Goal: Transaction & Acquisition: Book appointment/travel/reservation

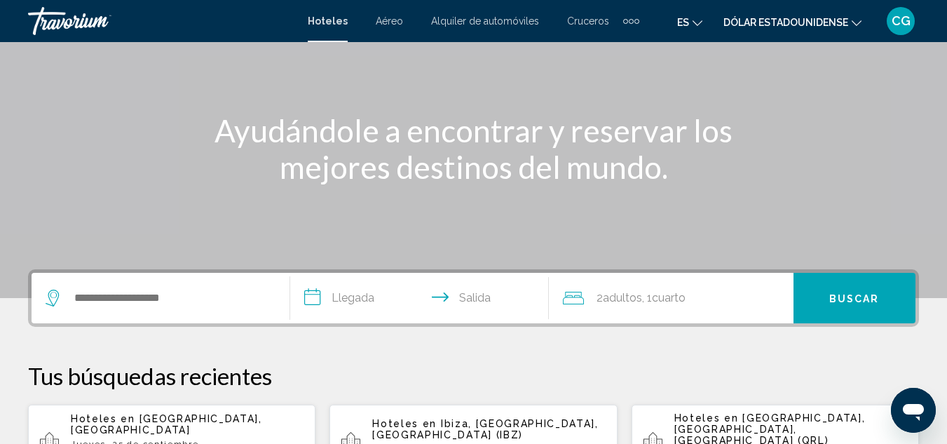
scroll to position [140, 0]
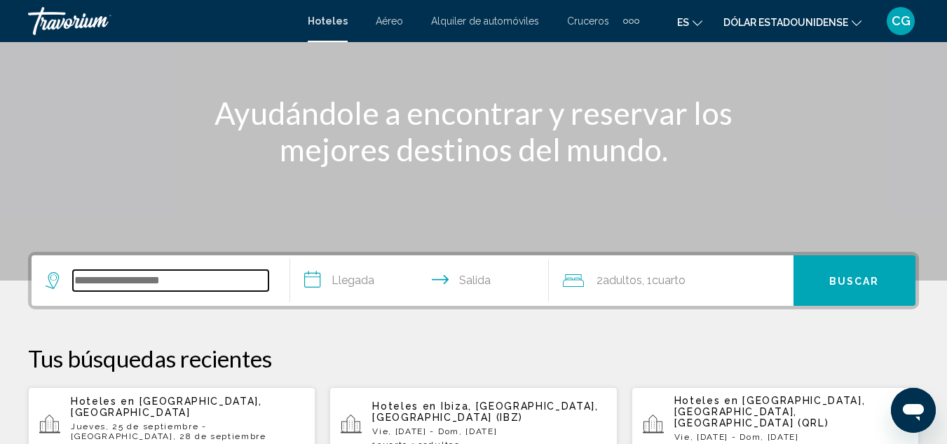
click at [151, 283] on input "Widget de búsqueda" at bounding box center [171, 280] width 196 height 21
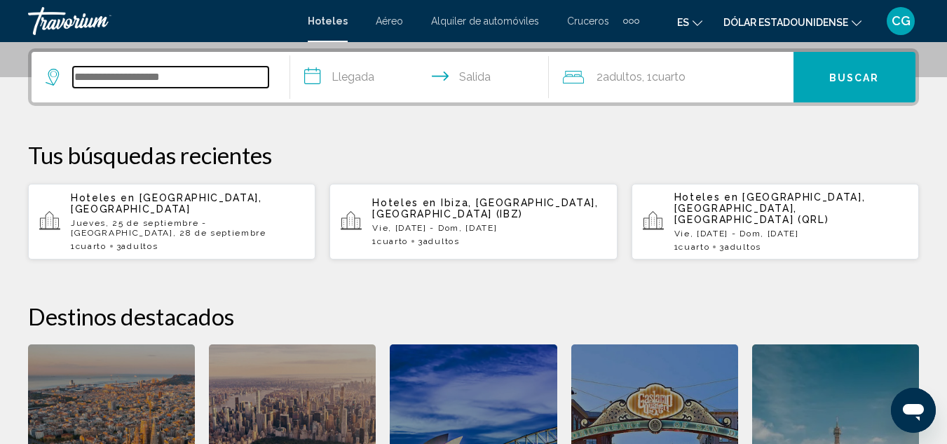
scroll to position [346, 0]
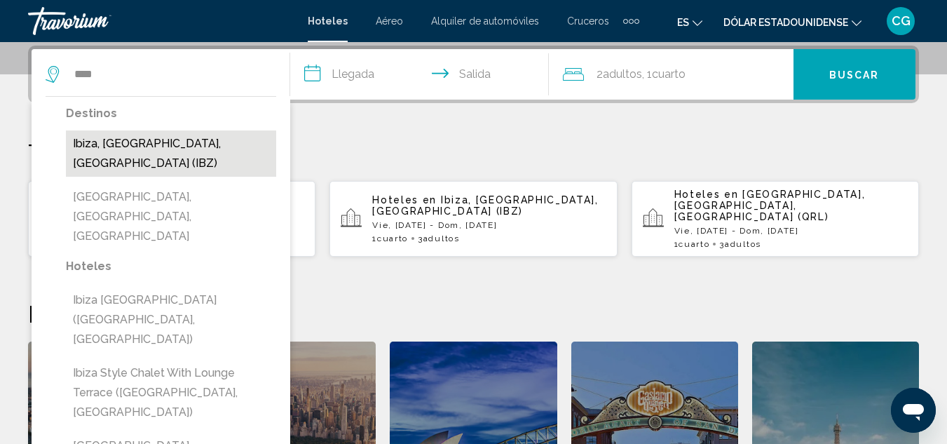
click at [190, 133] on button "Ibiza, [GEOGRAPHIC_DATA], [GEOGRAPHIC_DATA] (IBZ)" at bounding box center [171, 153] width 210 height 46
type input "**********"
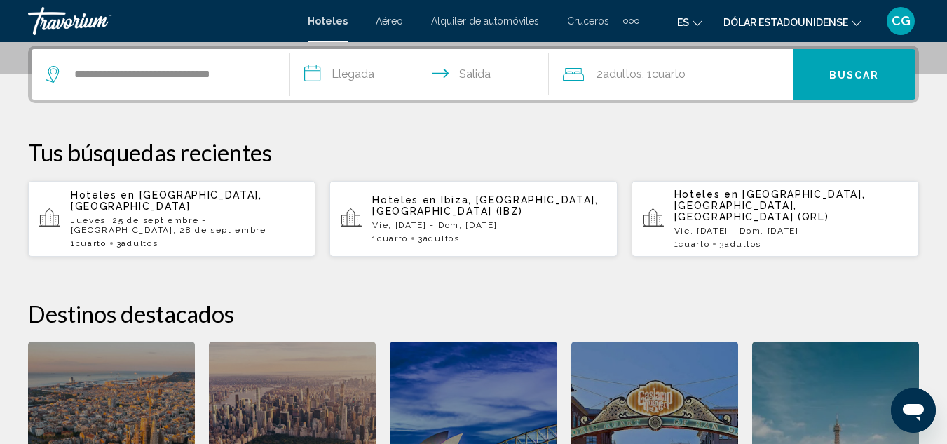
click at [130, 215] on font "Jueves, 25 de septiembre - Domingo, 28 de septiembre" at bounding box center [169, 225] width 196 height 20
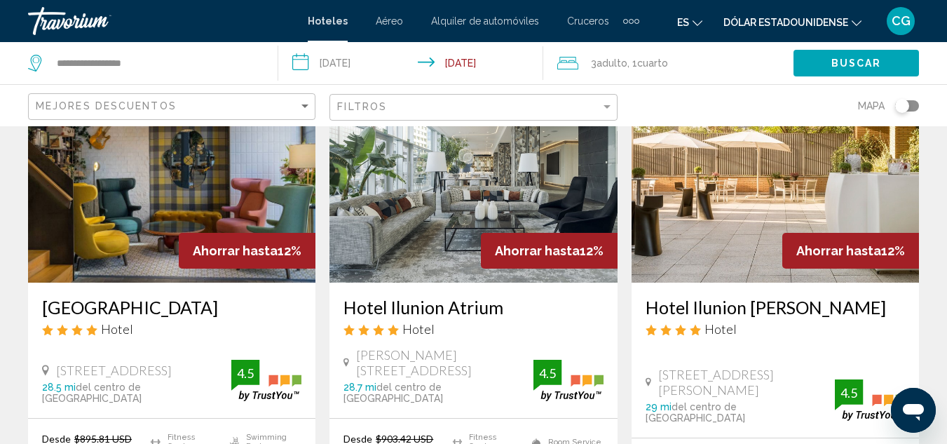
scroll to position [1262, 0]
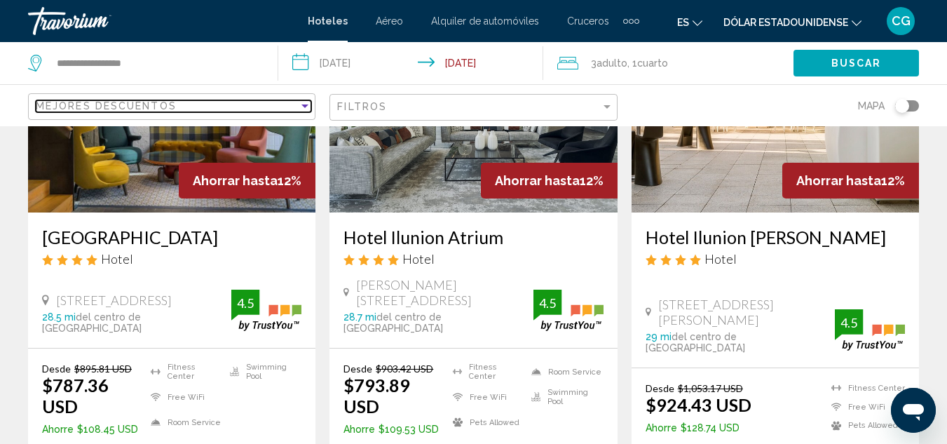
click at [306, 109] on div "Sort by" at bounding box center [305, 105] width 13 height 11
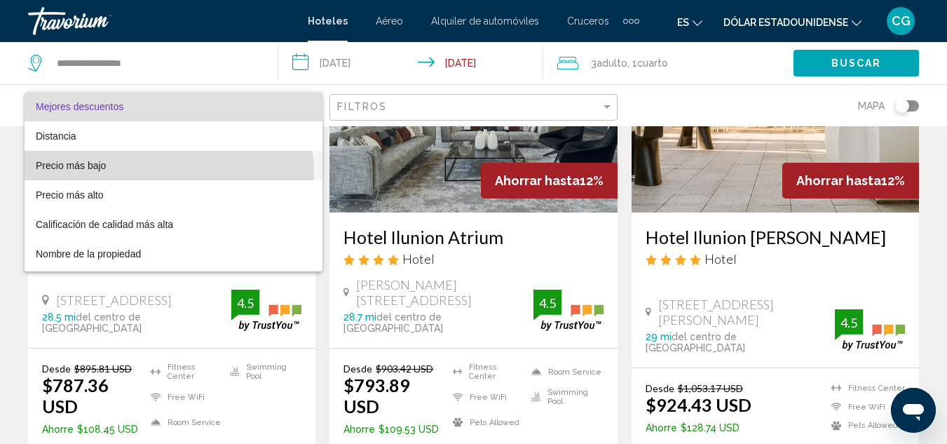
click at [105, 175] on span "Precio más bajo" at bounding box center [174, 165] width 276 height 29
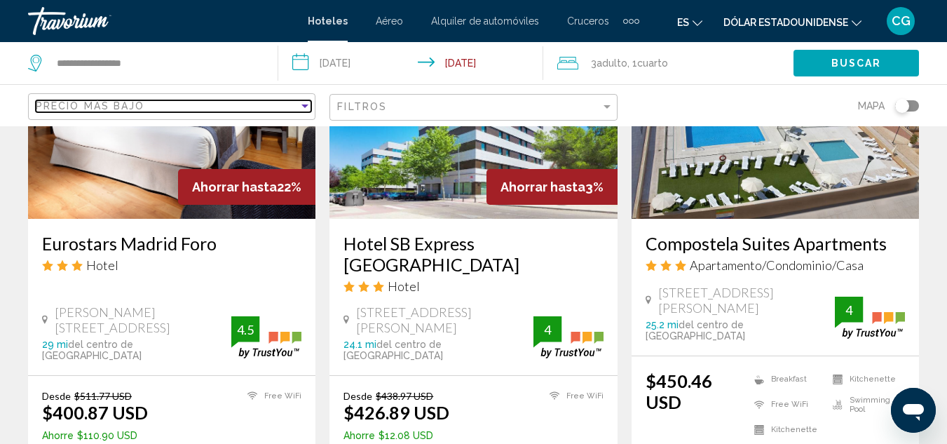
scroll to position [1543, 0]
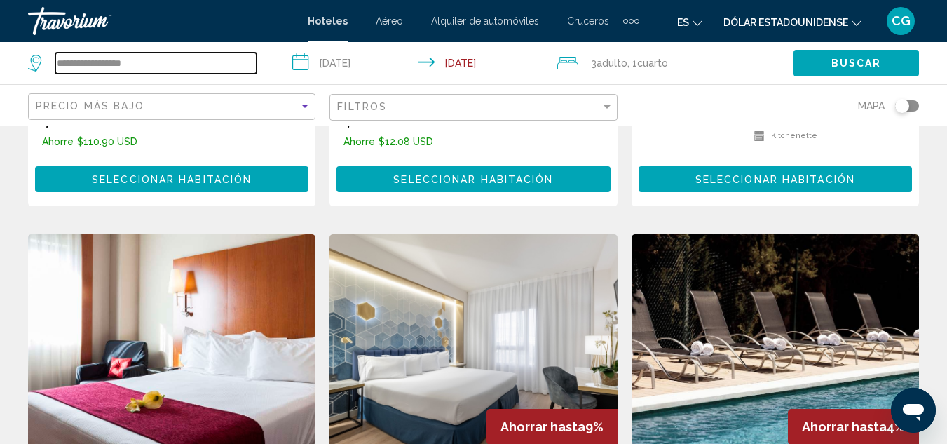
click at [122, 73] on input "**********" at bounding box center [155, 63] width 201 height 21
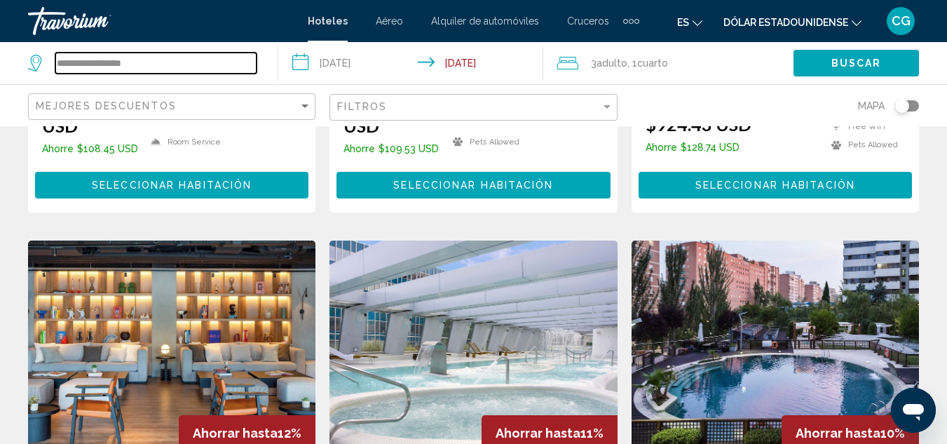
scroll to position [519, 0]
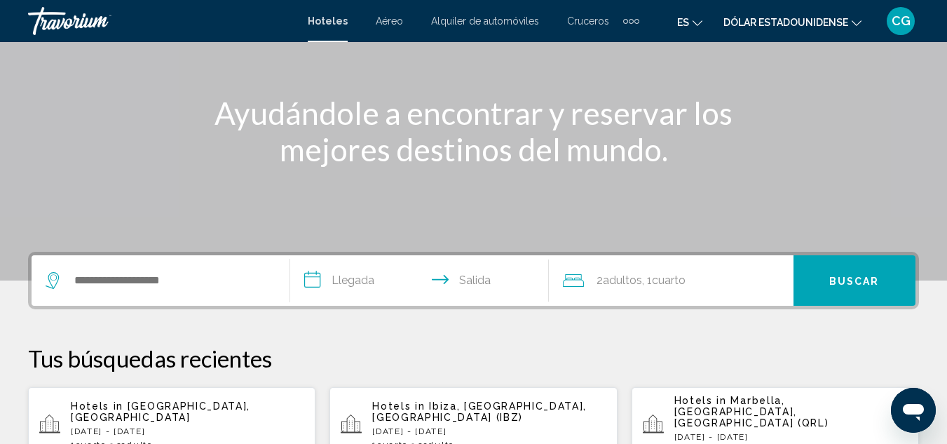
scroll to position [210, 0]
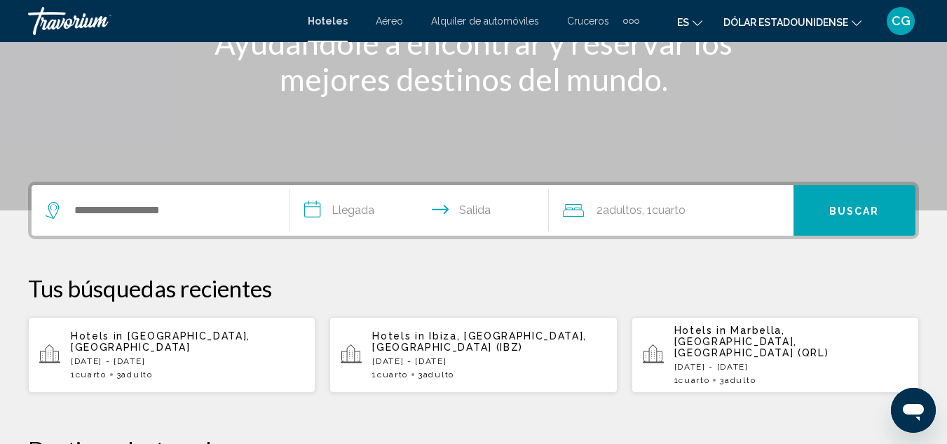
click at [518, 370] on div "1 Cuarto habitaciones 3 Adulto Adulto" at bounding box center [489, 375] width 234 height 10
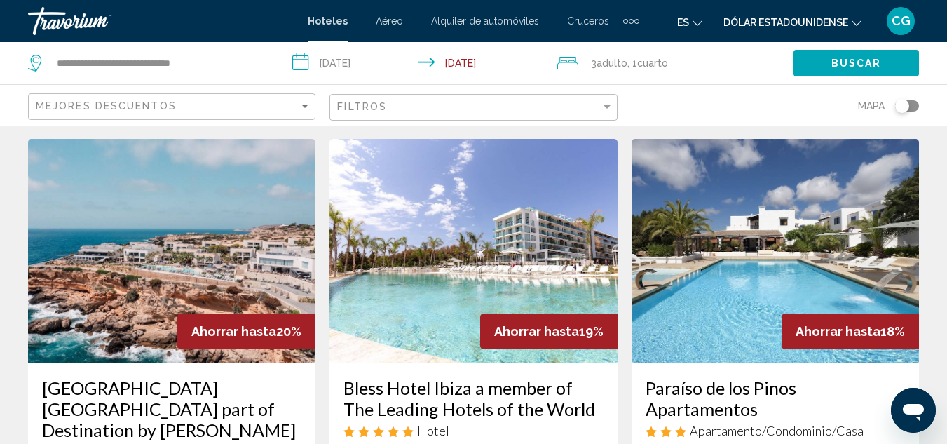
scroll to position [561, 0]
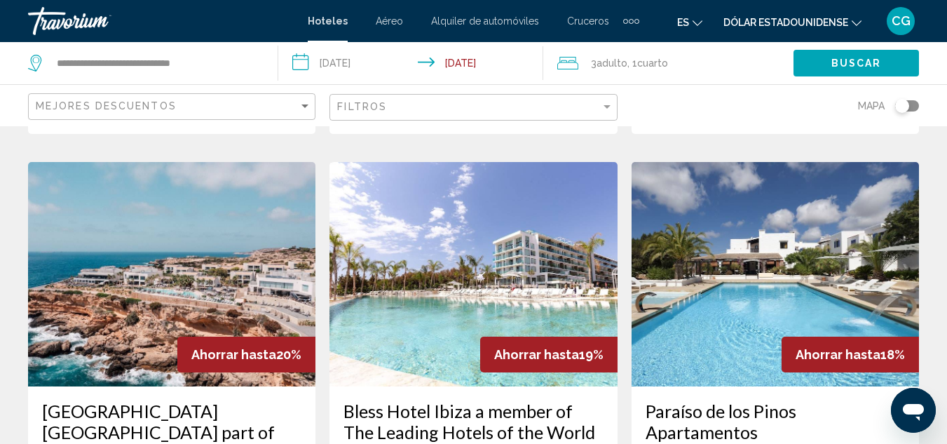
click at [682, 104] on div "Mapa" at bounding box center [776, 105] width 288 height 41
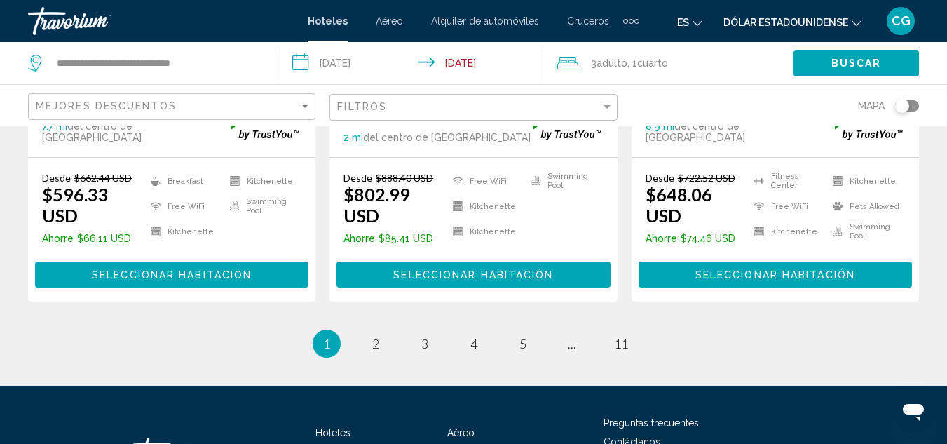
scroll to position [2102, 0]
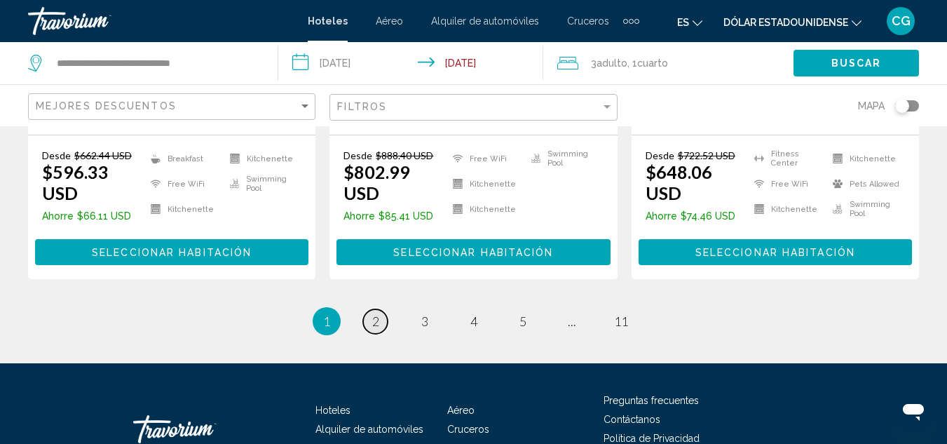
click at [380, 309] on link "page 2" at bounding box center [375, 321] width 25 height 25
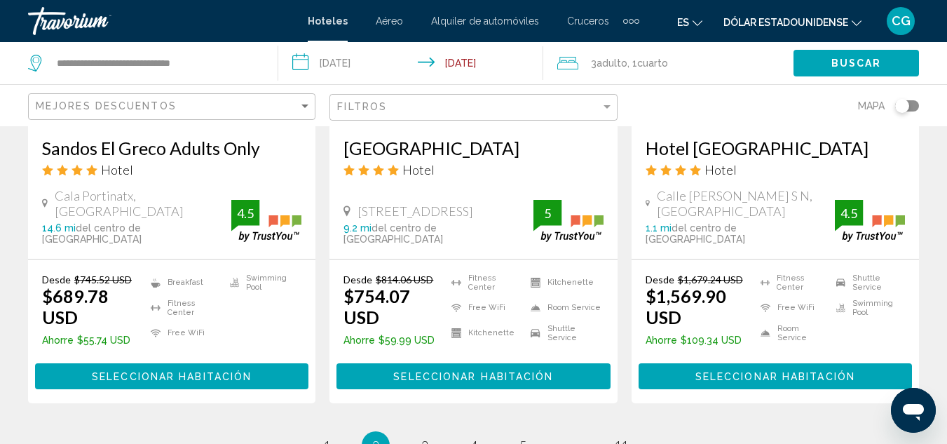
scroll to position [2025, 0]
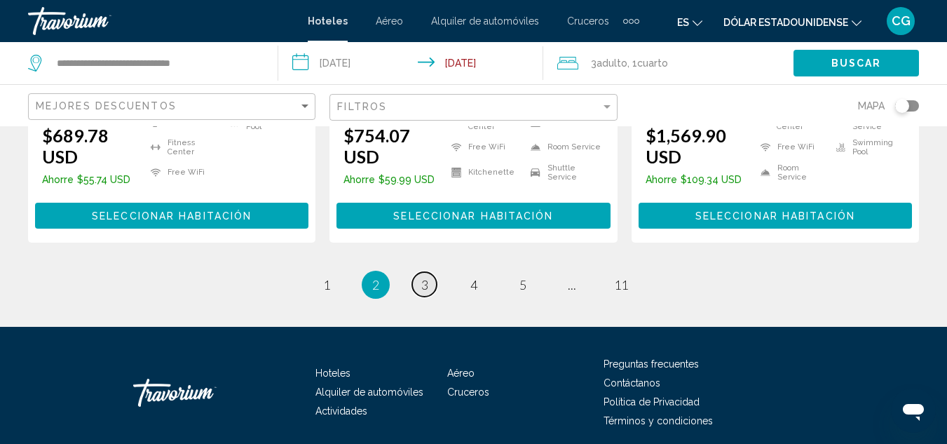
click at [427, 277] on span "3" at bounding box center [424, 284] width 7 height 15
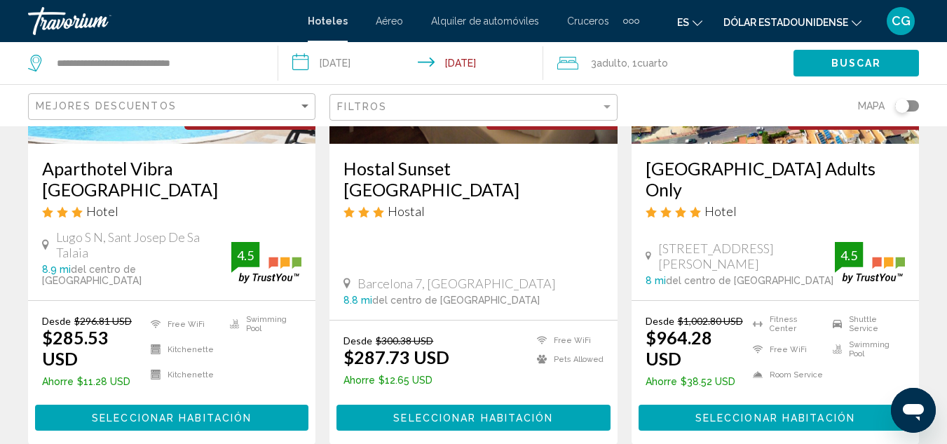
scroll to position [2107, 0]
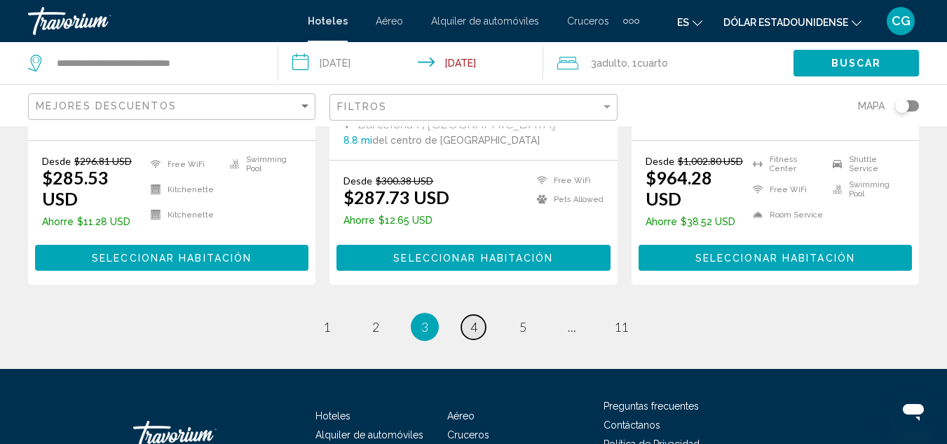
click at [476, 319] on span "4" at bounding box center [474, 326] width 7 height 15
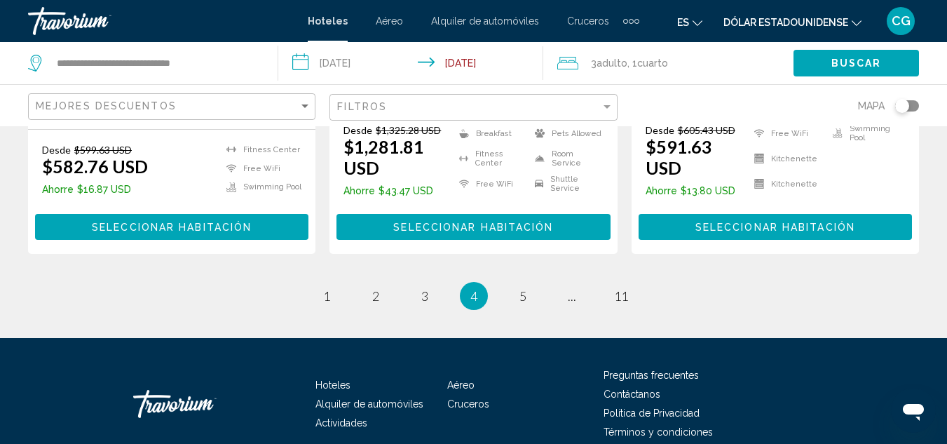
scroll to position [2088, 0]
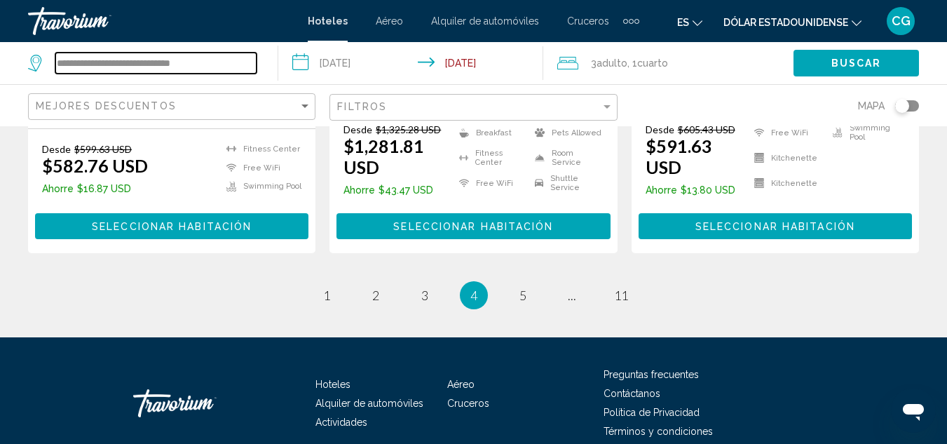
click at [196, 64] on input "**********" at bounding box center [155, 63] width 201 height 21
type input "*"
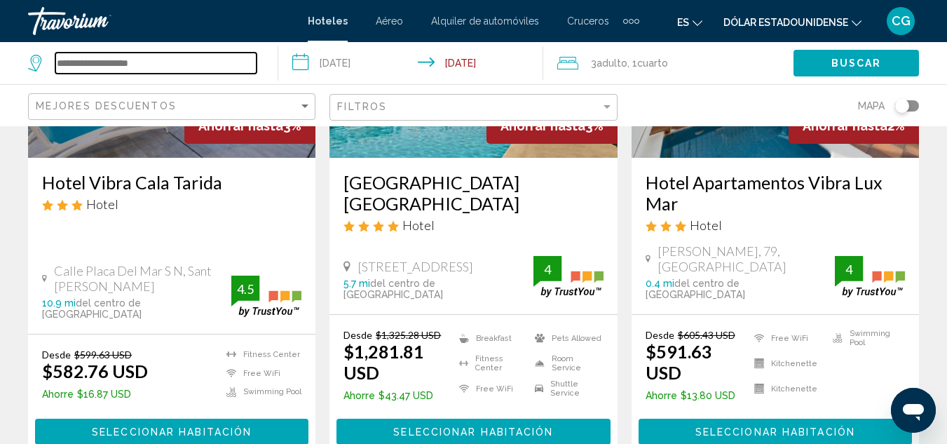
scroll to position [1878, 0]
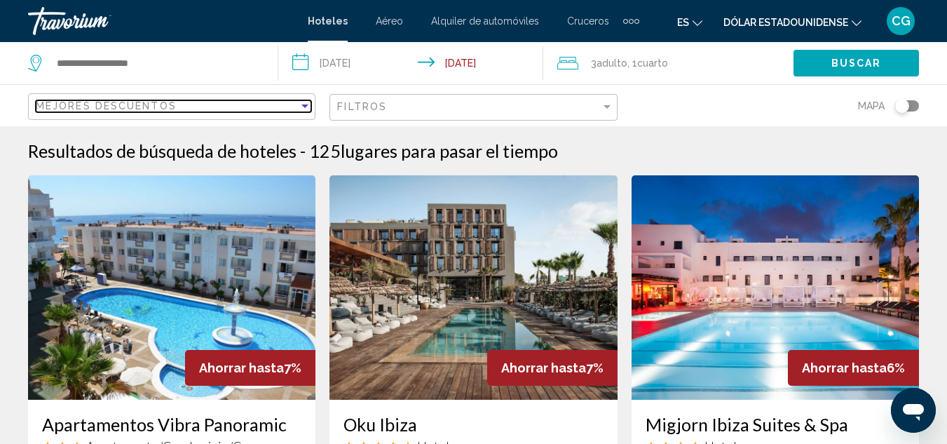
click at [238, 105] on div "Mejores descuentos" at bounding box center [167, 105] width 263 height 11
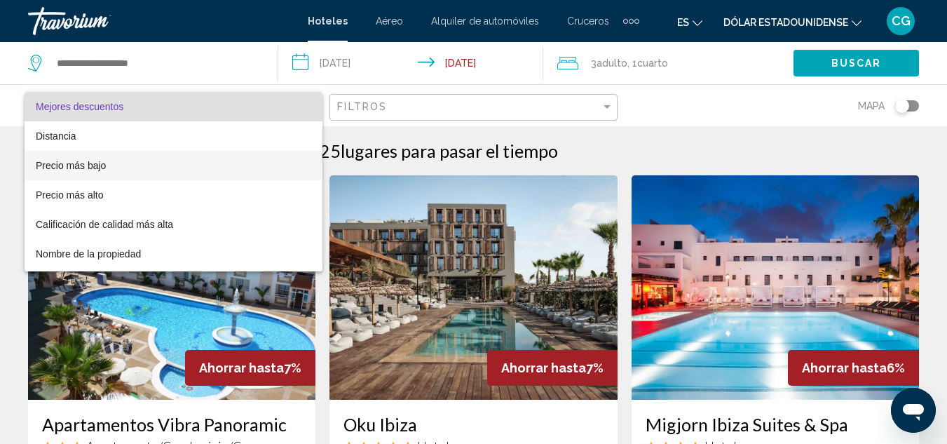
click at [144, 168] on span "Precio más bajo" at bounding box center [174, 165] width 276 height 29
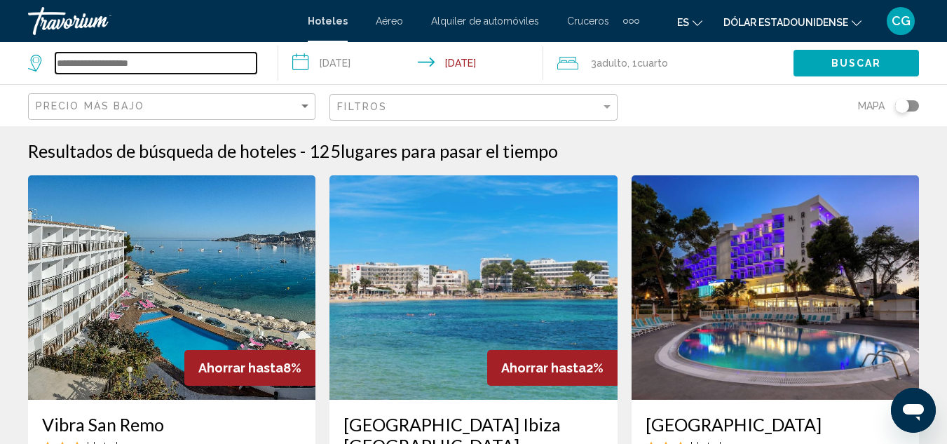
click at [184, 66] on input "Search widget" at bounding box center [155, 63] width 201 height 21
click at [187, 67] on input "Search widget" at bounding box center [155, 63] width 201 height 21
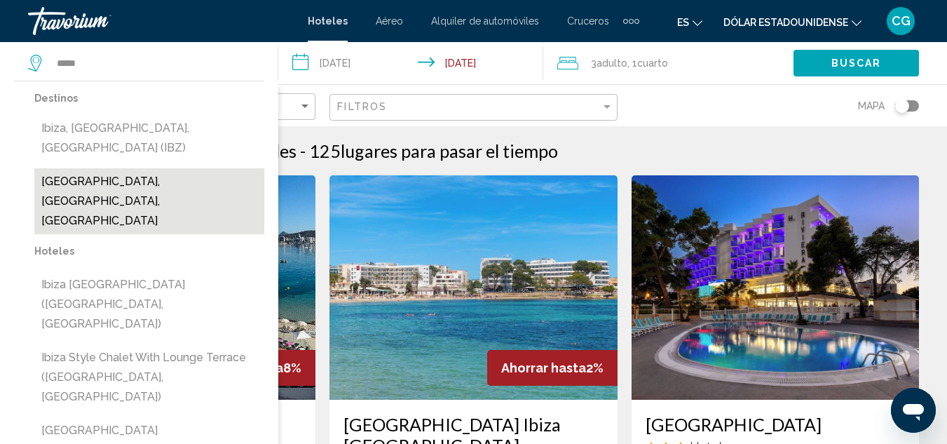
click at [136, 168] on button "[GEOGRAPHIC_DATA], [GEOGRAPHIC_DATA], [GEOGRAPHIC_DATA]" at bounding box center [149, 201] width 230 height 66
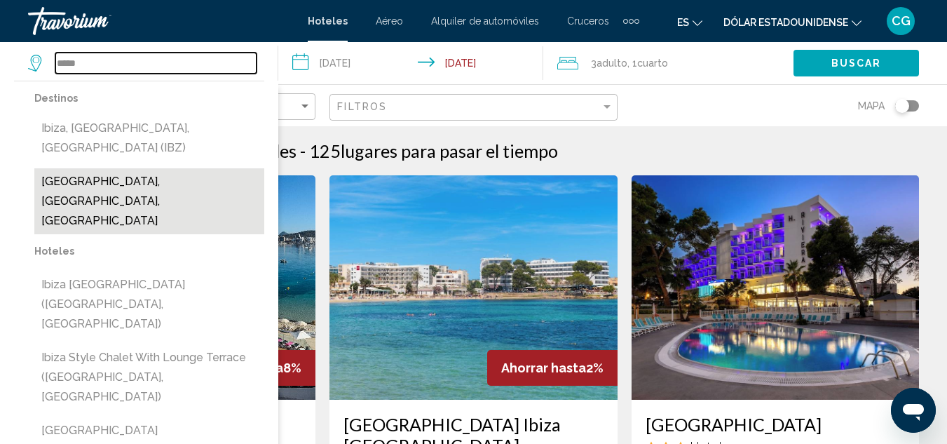
type input "**********"
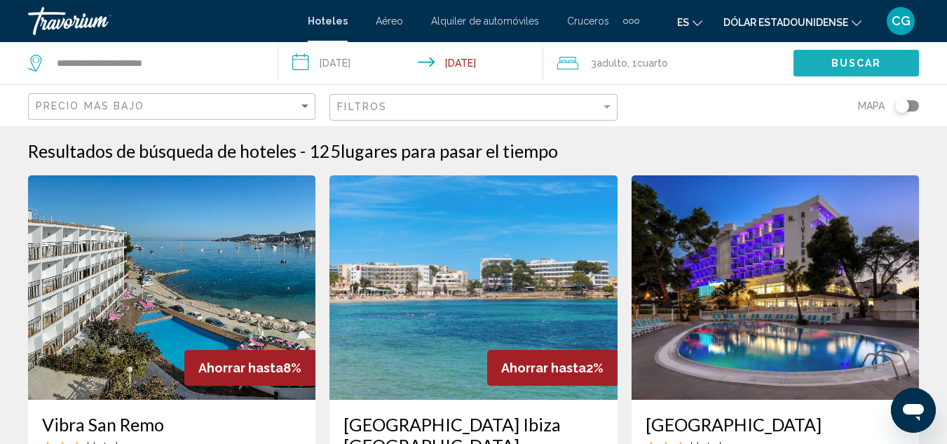
click at [813, 54] on button "Buscar" at bounding box center [857, 63] width 126 height 26
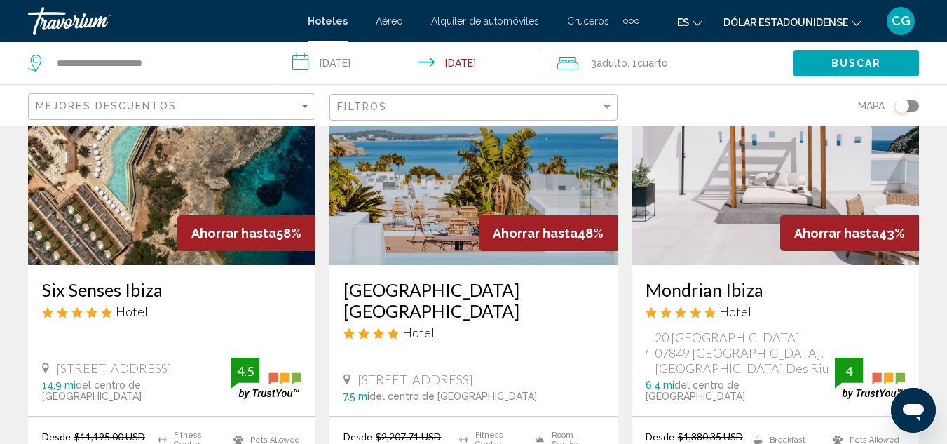
scroll to position [140, 0]
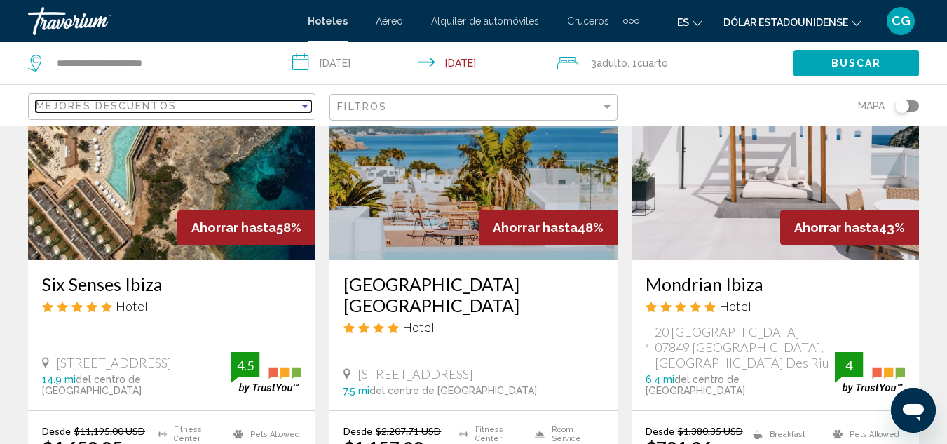
click at [221, 103] on div "Mejores descuentos" at bounding box center [167, 105] width 263 height 11
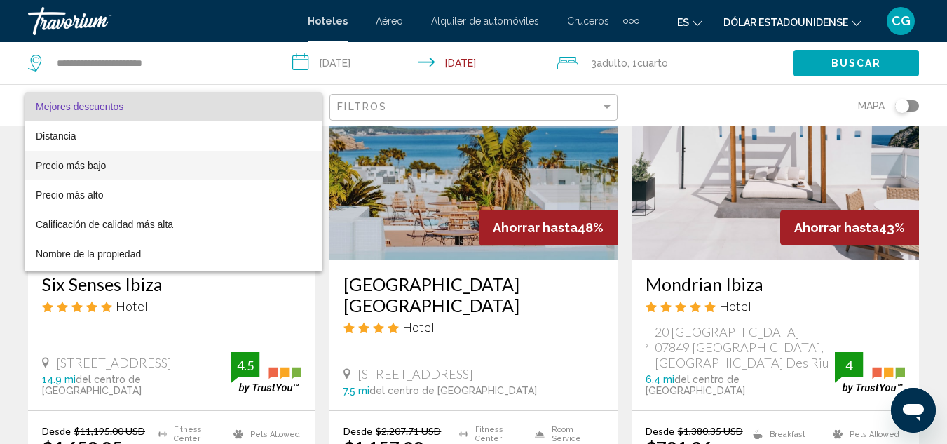
click at [153, 175] on span "Precio más bajo" at bounding box center [174, 165] width 276 height 29
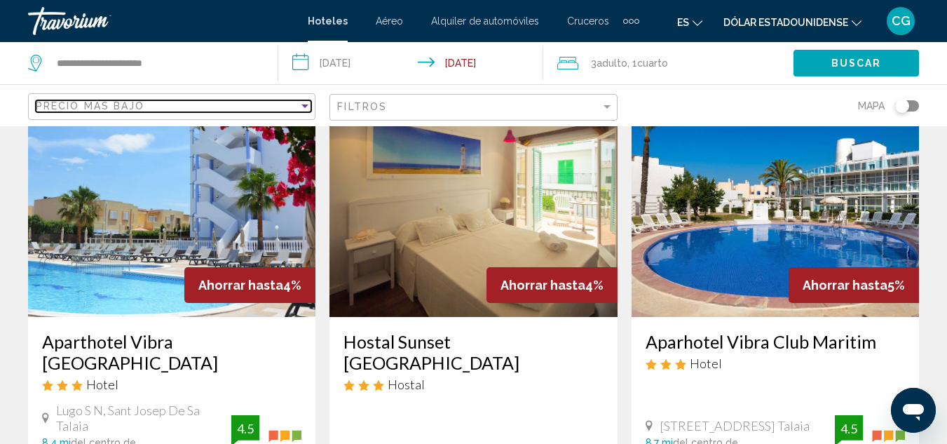
scroll to position [210, 0]
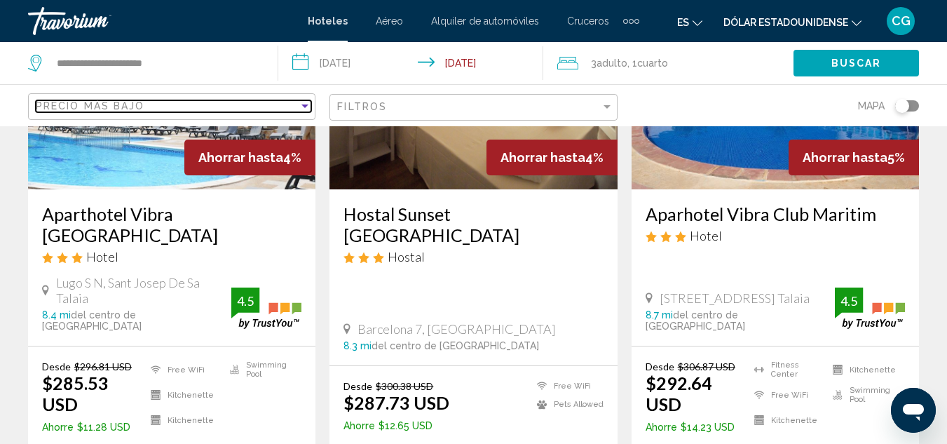
click at [287, 112] on div "Precio más bajo" at bounding box center [167, 105] width 263 height 11
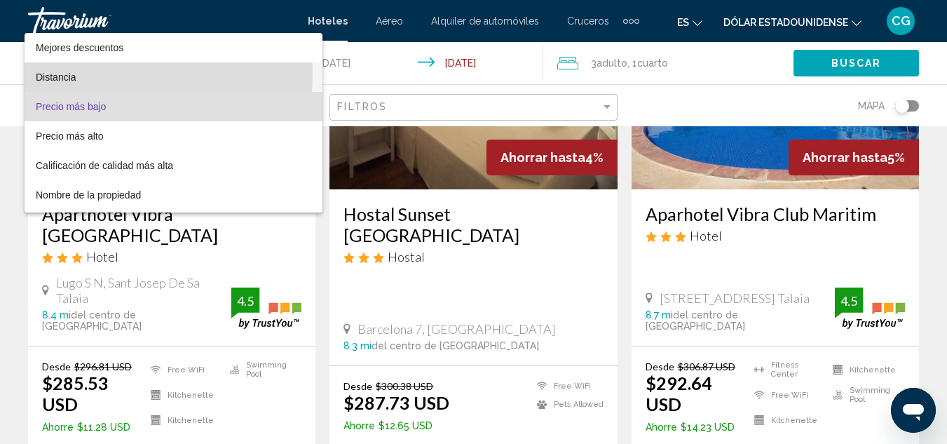
click at [76, 74] on font "Distancia" at bounding box center [56, 77] width 41 height 11
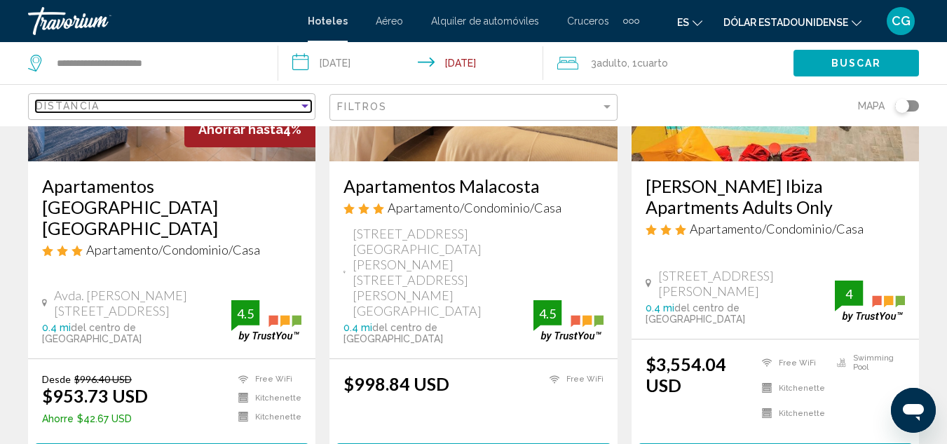
scroll to position [771, 0]
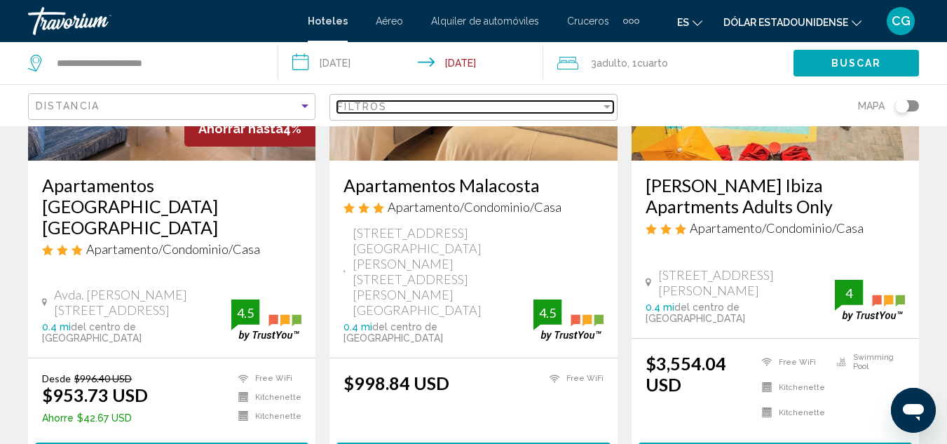
click at [610, 108] on div "Filter" at bounding box center [607, 107] width 7 height 4
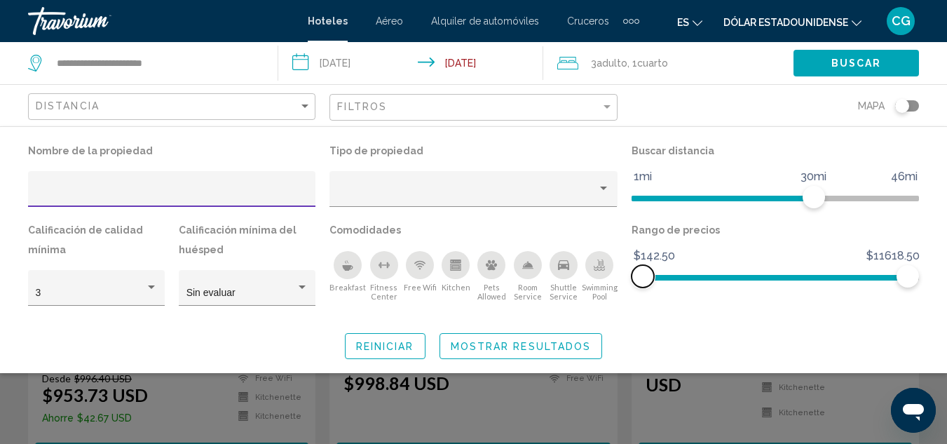
click at [705, 272] on span "Hotel Filters" at bounding box center [775, 275] width 265 height 22
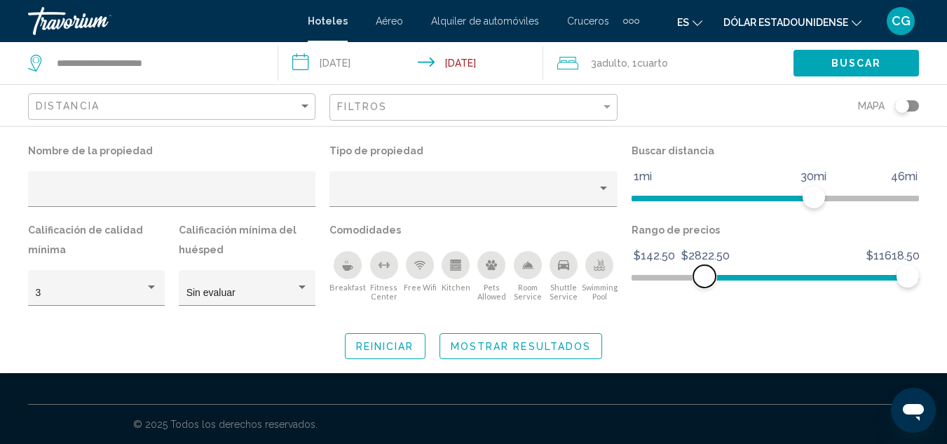
scroll to position [482, 0]
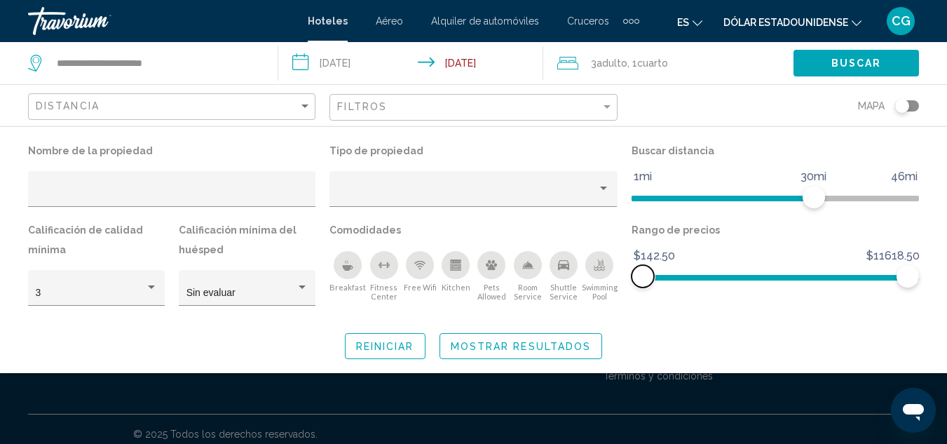
drag, startPoint x: 696, startPoint y: 268, endPoint x: 616, endPoint y: 263, distance: 80.8
click at [616, 263] on div "Nombre de la propiedad Tipo de propiedad Buscar distancia 1mi 46mi 30mi Calific…" at bounding box center [473, 230] width 905 height 178
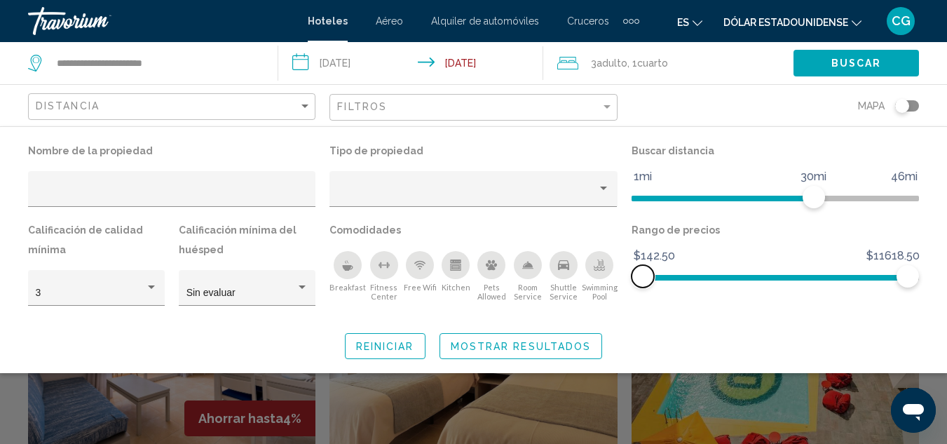
scroll to position [771, 0]
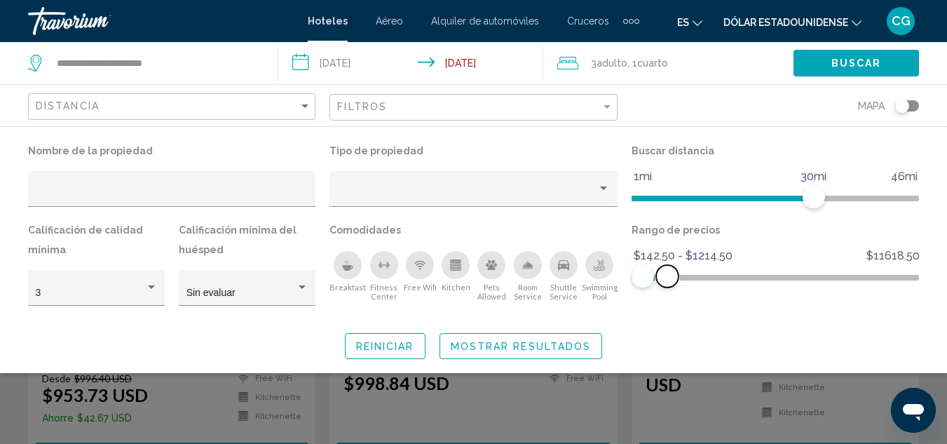
drag, startPoint x: 903, startPoint y: 279, endPoint x: 668, endPoint y: 281, distance: 235.6
click at [668, 281] on span "Hotel Filters" at bounding box center [667, 276] width 22 height 22
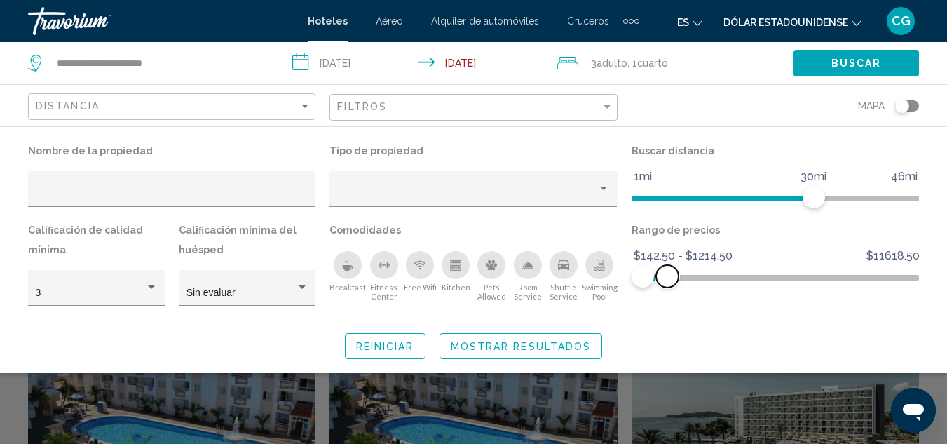
scroll to position [982, 0]
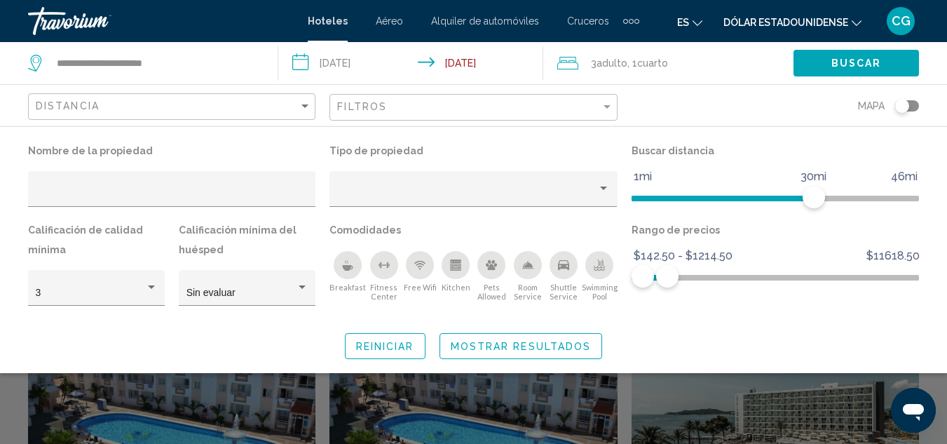
click at [443, 407] on div "Search widget" at bounding box center [473, 327] width 947 height 234
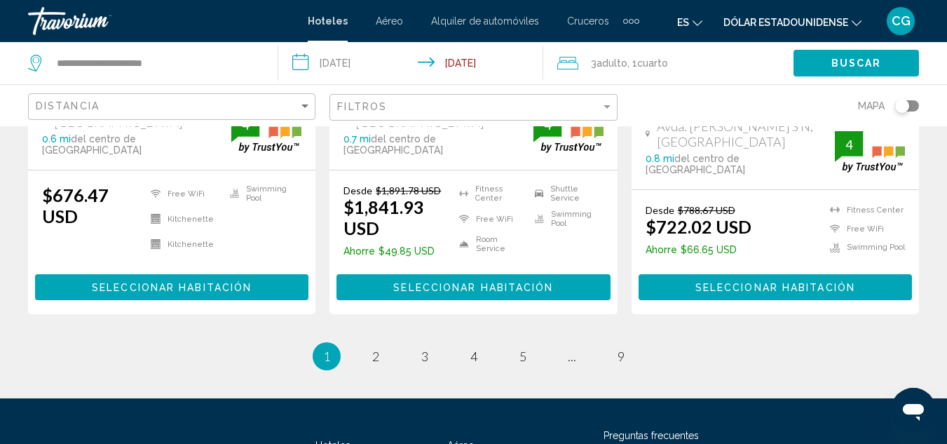
scroll to position [2087, 0]
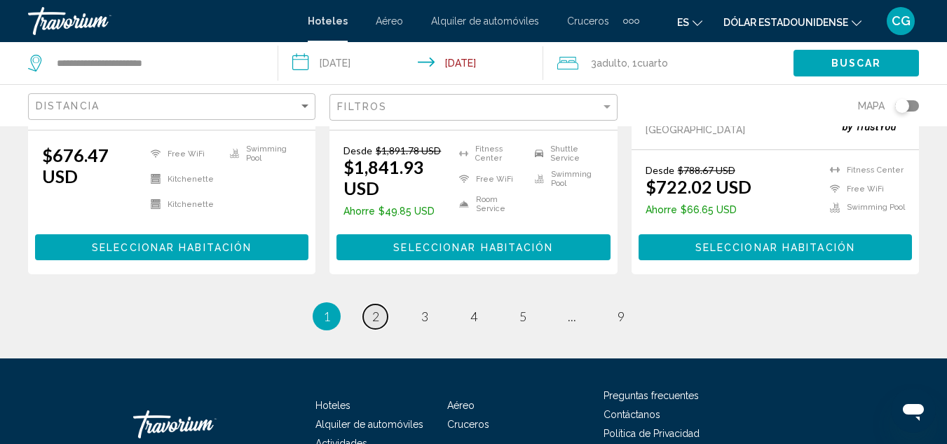
click at [377, 309] on span "2" at bounding box center [375, 316] width 7 height 15
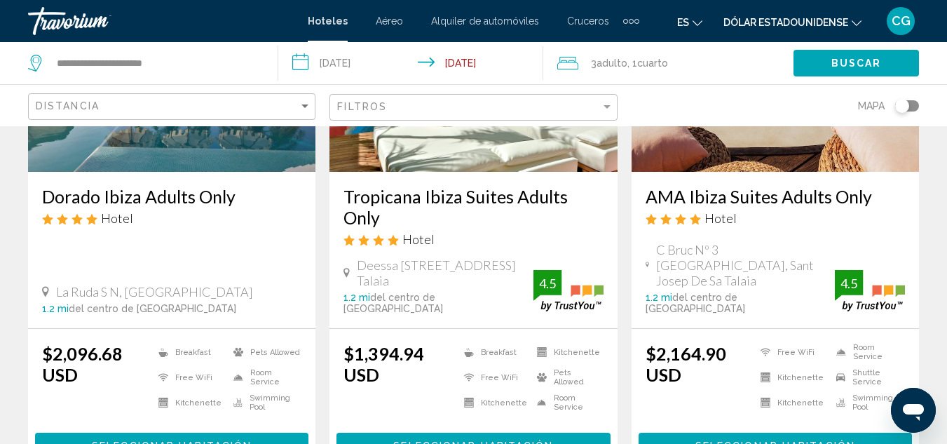
scroll to position [1332, 0]
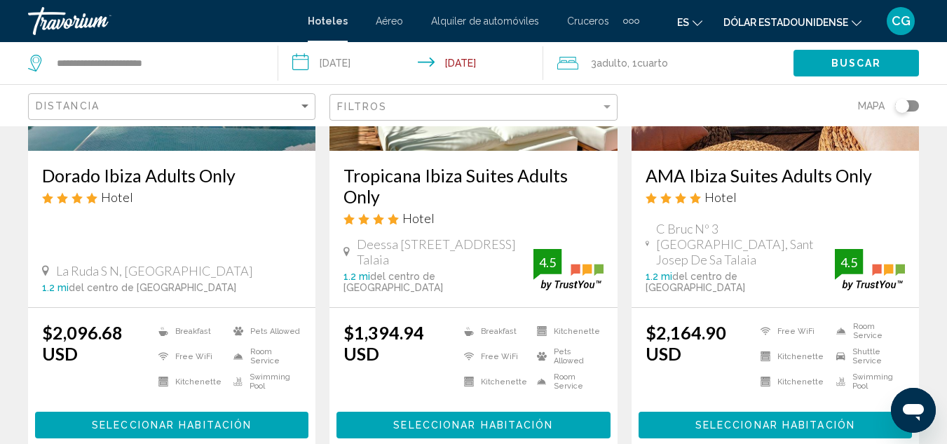
click at [166, 438] on div "$2,096.68 USD Breakfast Free WiFi Kitchenette Pets Allowed Room Service Swimmin…" at bounding box center [172, 380] width 288 height 144
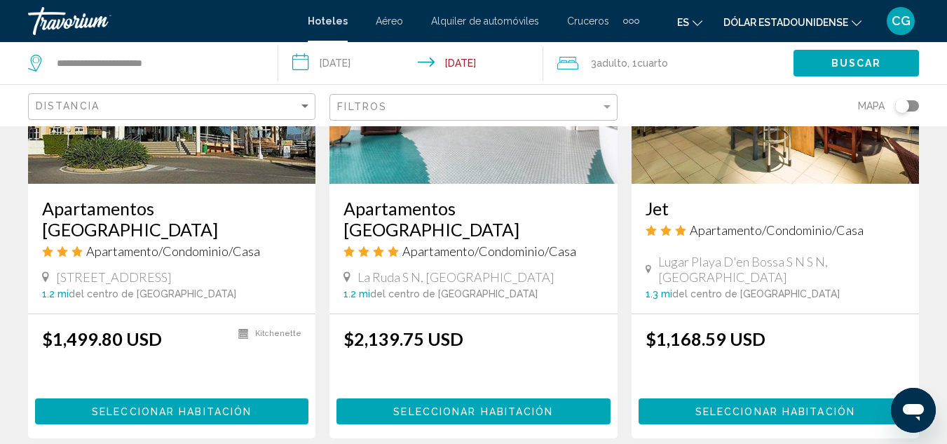
scroll to position [1893, 0]
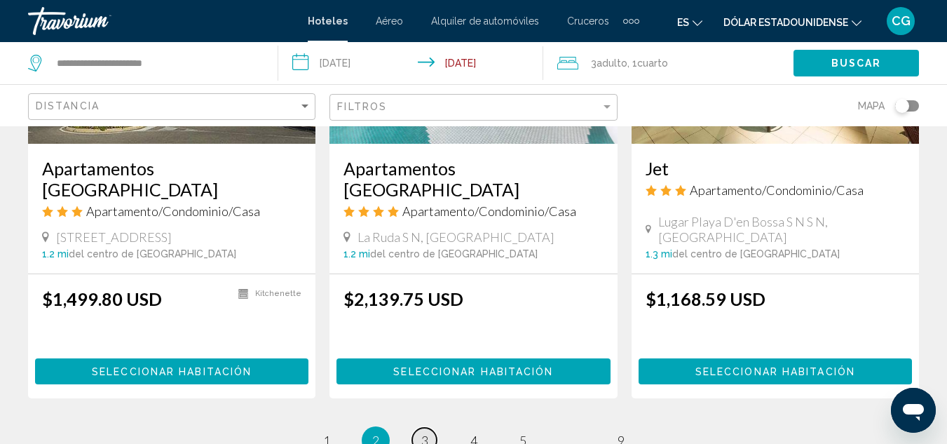
click at [419, 428] on link "page 3" at bounding box center [424, 440] width 25 height 25
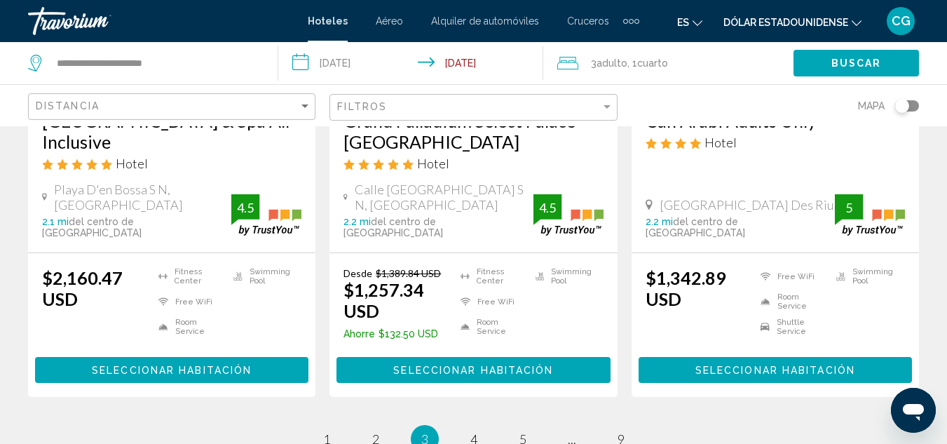
scroll to position [2086, 0]
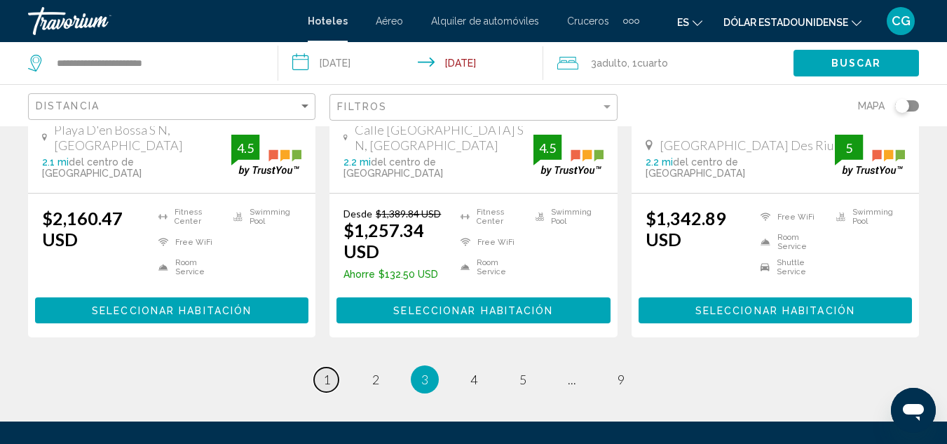
click at [325, 372] on span "1" at bounding box center [326, 379] width 7 height 15
